Goal: Book appointment/travel/reservation

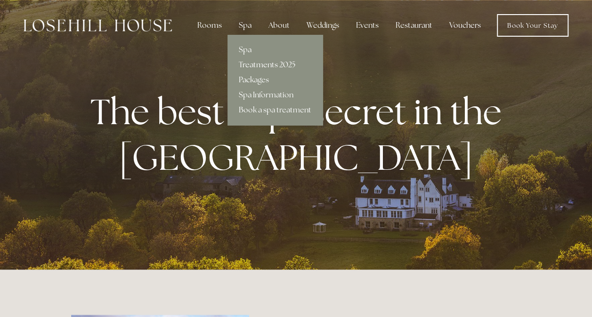
click at [257, 63] on link "Treatments 2025" at bounding box center [274, 64] width 95 height 15
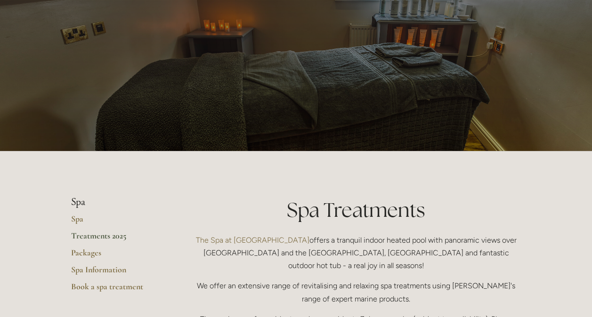
scroll to position [47, 0]
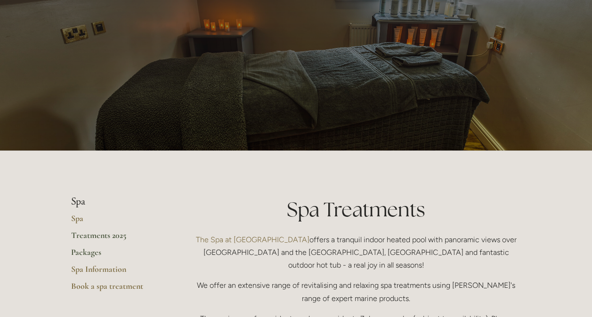
click at [90, 250] on link "Packages" at bounding box center [116, 255] width 90 height 17
